Goal: Browse casually: Explore the website without a specific task or goal

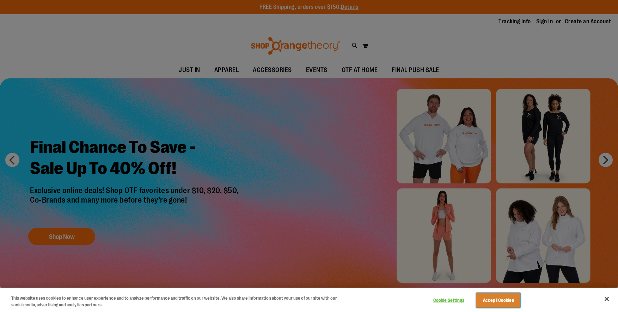
click at [496, 299] on button "Accept Cookies" at bounding box center [499, 300] width 44 height 15
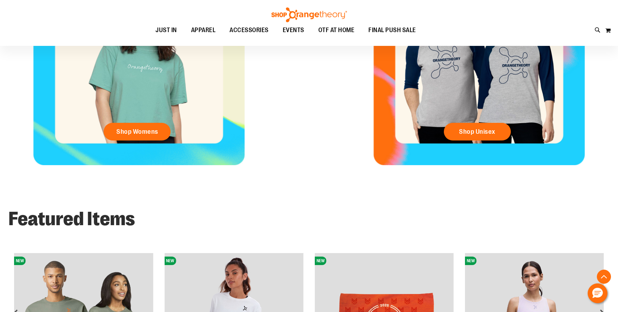
scroll to position [404, 0]
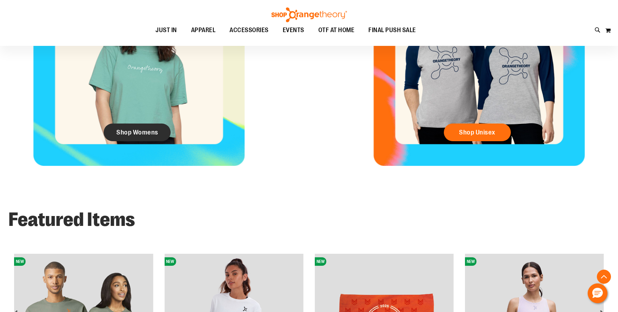
click at [140, 132] on span "Shop Womens" at bounding box center [137, 132] width 42 height 8
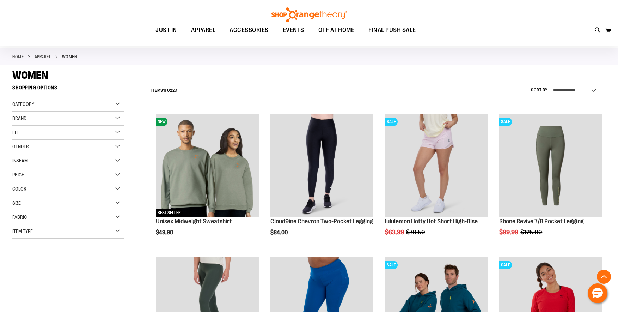
scroll to position [119, 0]
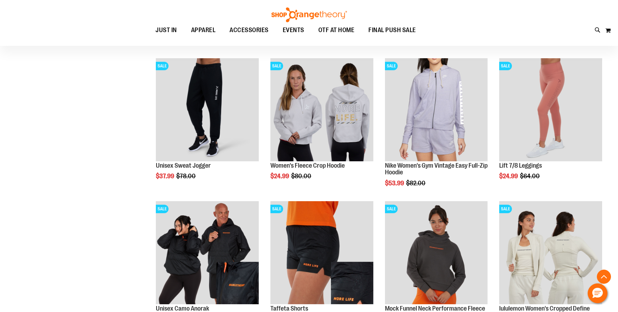
scroll to position [617, 0]
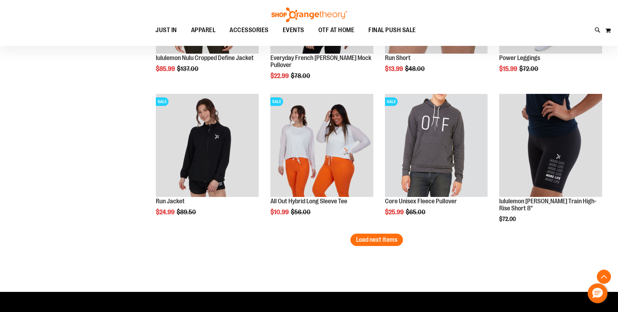
scroll to position [1193, 0]
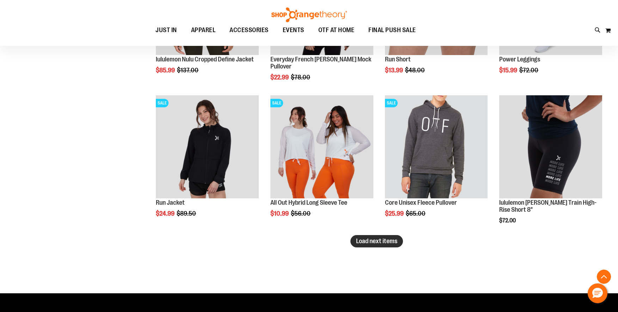
click at [383, 240] on span "Load next items" at bounding box center [376, 240] width 41 height 7
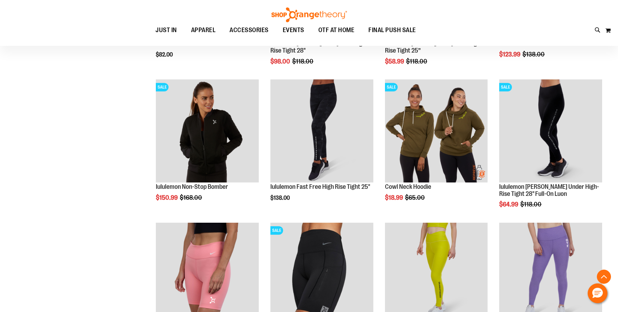
scroll to position [1598, 0]
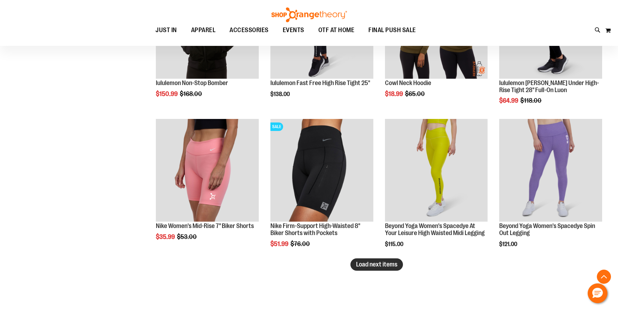
click at [381, 261] on span "Load next items" at bounding box center [376, 264] width 41 height 7
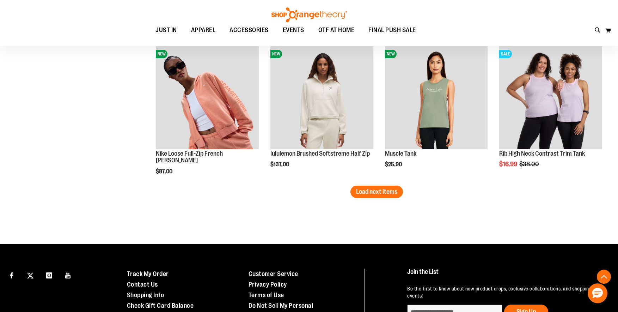
scroll to position [2105, 0]
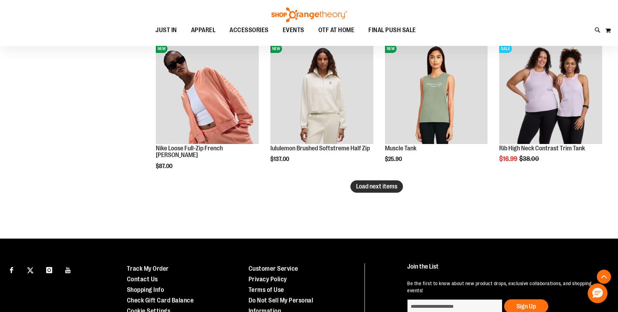
click at [388, 184] on span "Load next items" at bounding box center [376, 186] width 41 height 7
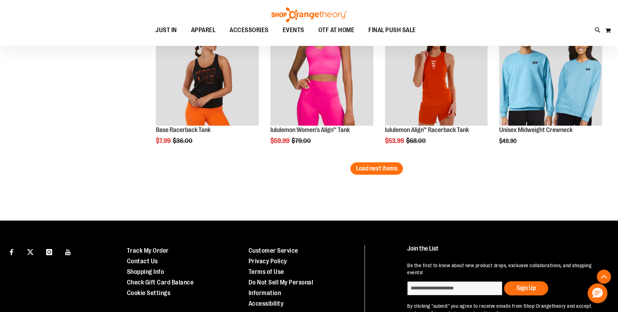
scroll to position [2544, 0]
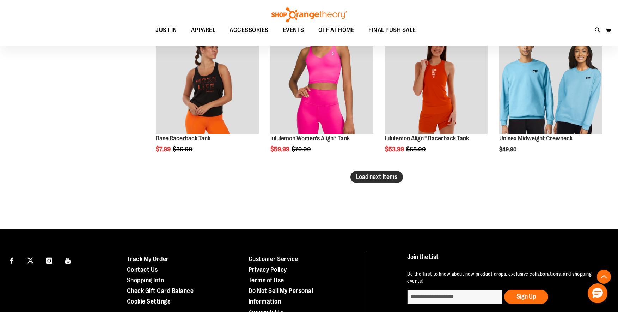
click at [378, 175] on span "Load next items" at bounding box center [376, 176] width 41 height 7
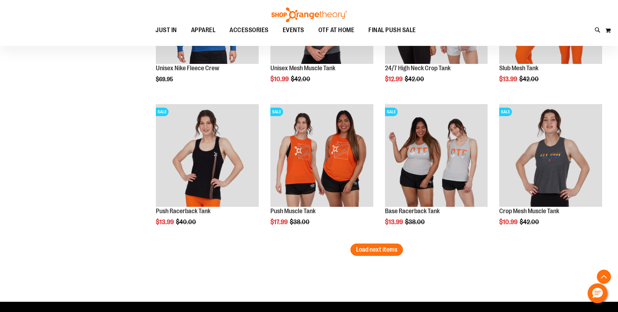
scroll to position [2902, 0]
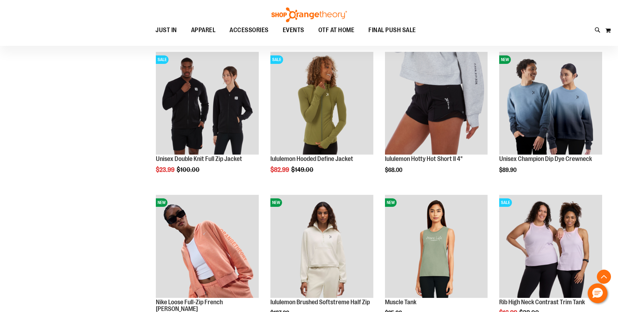
scroll to position [1876, 0]
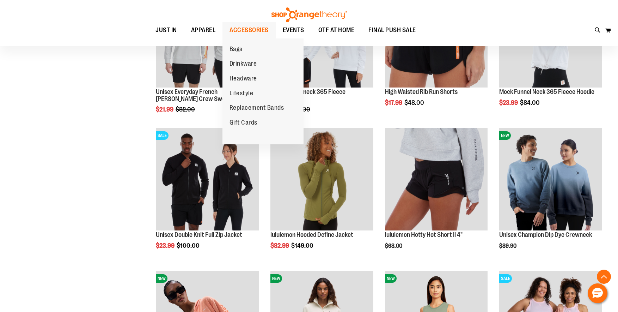
click at [252, 30] on span "ACCESSORIES" at bounding box center [249, 30] width 39 height 16
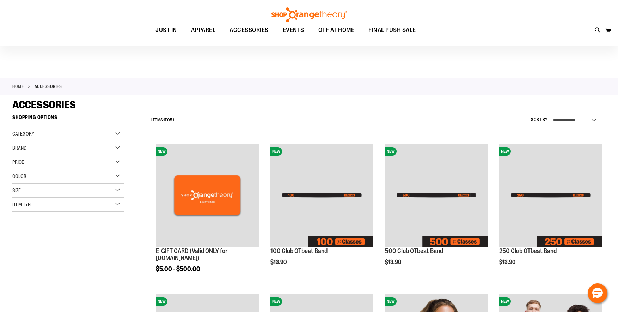
scroll to position [125, 0]
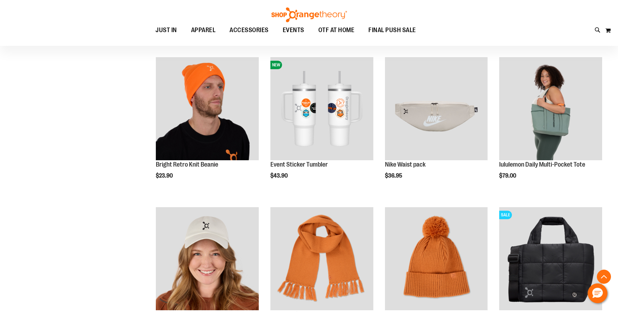
scroll to position [716, 0]
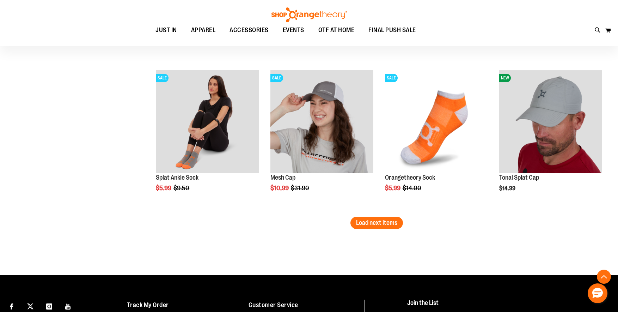
scroll to position [1272, 0]
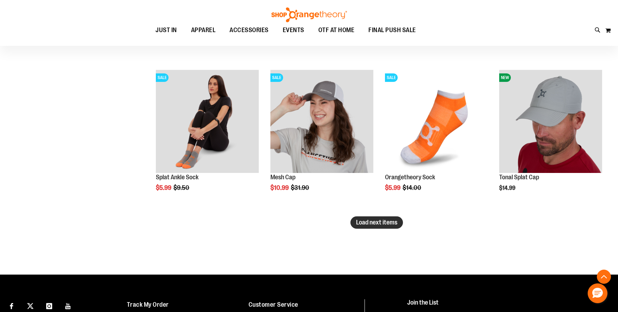
click at [383, 221] on span "Load next items" at bounding box center [376, 222] width 41 height 7
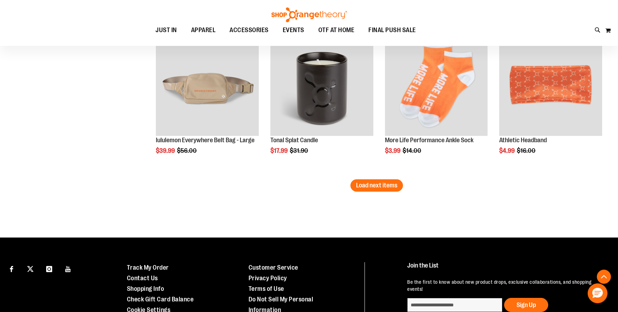
scroll to position [1798, 0]
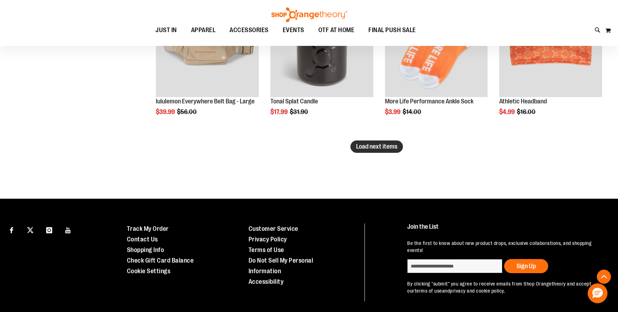
click at [379, 147] on span "Load next items" at bounding box center [376, 146] width 41 height 7
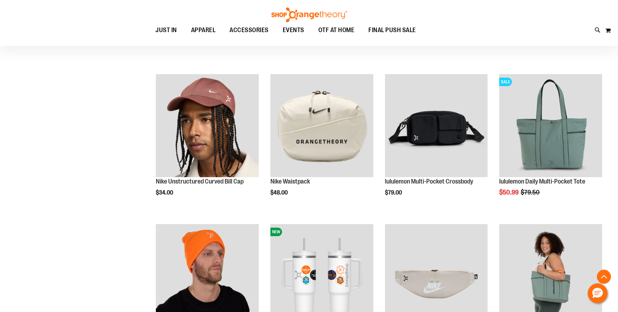
scroll to position [501, 0]
